Goal: Task Accomplishment & Management: Use online tool/utility

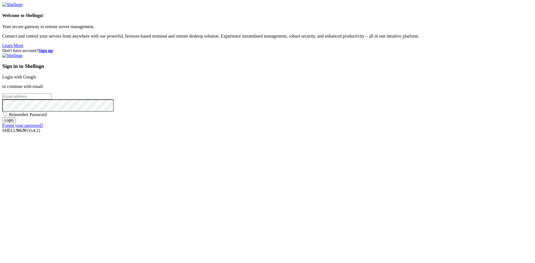
click at [36, 79] on link "Login with Google" at bounding box center [19, 77] width 34 height 5
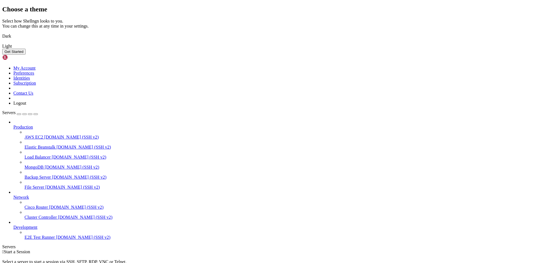
click at [2, 33] on img at bounding box center [2, 33] width 0 height 0
click at [26, 55] on button "Get Started" at bounding box center [13, 52] width 23 height 6
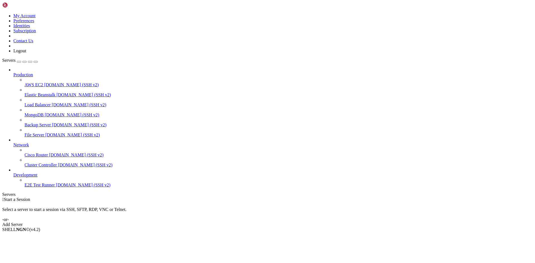
click at [301, 222] on div "Add Server" at bounding box center [267, 224] width 530 height 5
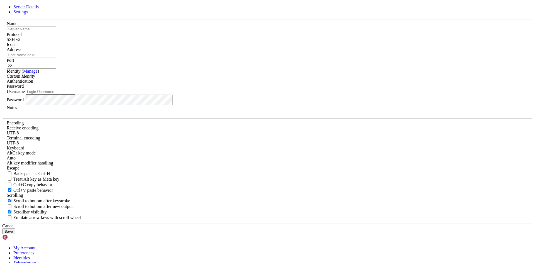
click at [56, 32] on input "text" at bounding box center [31, 29] width 49 height 6
click at [192, 32] on div "Name" at bounding box center [268, 26] width 522 height 11
click at [306, 42] on div "SSH v2" at bounding box center [268, 39] width 522 height 5
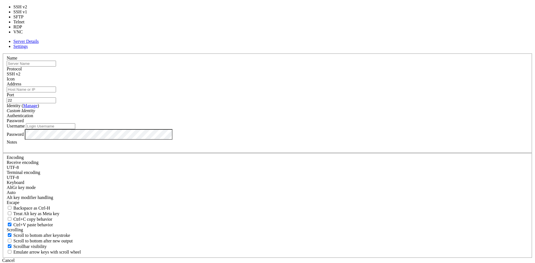
click at [301, 77] on div "SSH v2" at bounding box center [268, 74] width 522 height 5
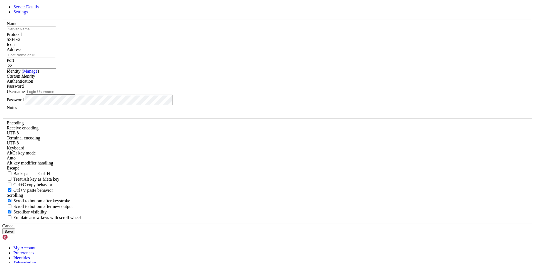
click at [7, 47] on span at bounding box center [7, 47] width 0 height 0
click at [56, 32] on input "text" at bounding box center [31, 29] width 49 height 6
paste input "[DOMAIN_NAME]"
type input "[DOMAIN_NAME]"
click at [17, 26] on label "Name" at bounding box center [12, 23] width 11 height 5
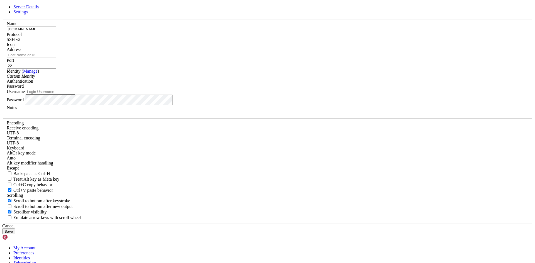
click at [56, 58] on input "Address" at bounding box center [31, 55] width 49 height 6
click at [21, 52] on label "Address" at bounding box center [14, 49] width 14 height 5
click at [56, 58] on input "Address" at bounding box center [31, 55] width 49 height 6
type input "u"
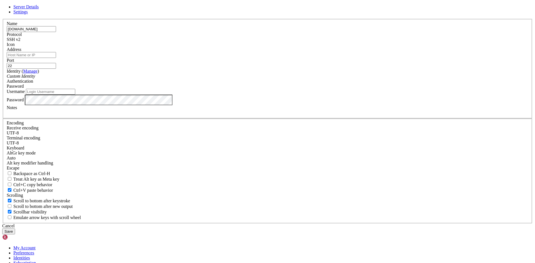
paste input "[TECHNICAL_ID]"
type input "[TECHNICAL_ID]"
click at [230, 79] on div "Identity ( Manage ) Custom Identity" at bounding box center [268, 74] width 522 height 10
click at [213, 79] on div "Custom Identity" at bounding box center [268, 76] width 522 height 5
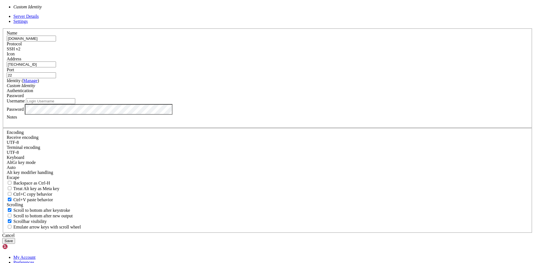
click at [35, 88] on icon "Custom Identity" at bounding box center [21, 85] width 28 height 5
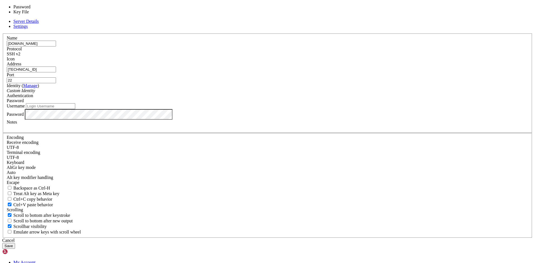
click at [24, 103] on span "Password" at bounding box center [15, 100] width 17 height 5
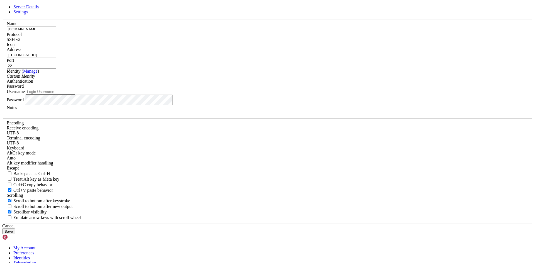
click at [75, 95] on input "Username" at bounding box center [50, 92] width 49 height 6
type input "ubuntu"
click at [17, 110] on label "Notes" at bounding box center [12, 107] width 10 height 5
click at [218, 115] on div at bounding box center [268, 112] width 522 height 5
click at [15, 229] on button "Save" at bounding box center [8, 232] width 13 height 6
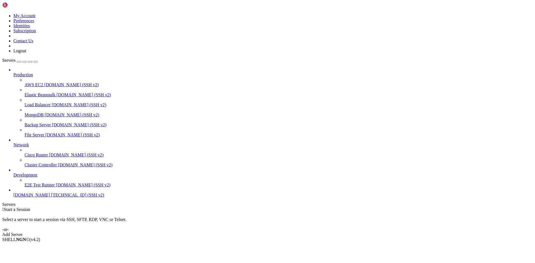
click at [51, 198] on span "[TECHNICAL_ID] (SSH v2)" at bounding box center [77, 195] width 53 height 5
click at [35, 198] on span "[DOMAIN_NAME]" at bounding box center [31, 195] width 37 height 5
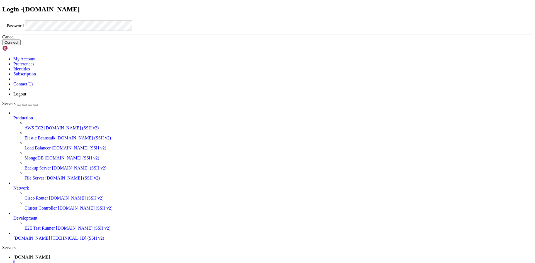
click at [21, 45] on button "Connect" at bounding box center [11, 43] width 18 height 6
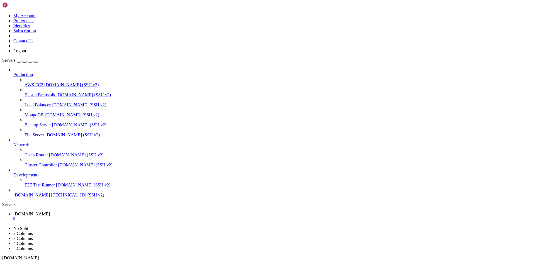
click at [40, 198] on span "[DOMAIN_NAME]" at bounding box center [31, 195] width 37 height 5
